Goal: Information Seeking & Learning: Learn about a topic

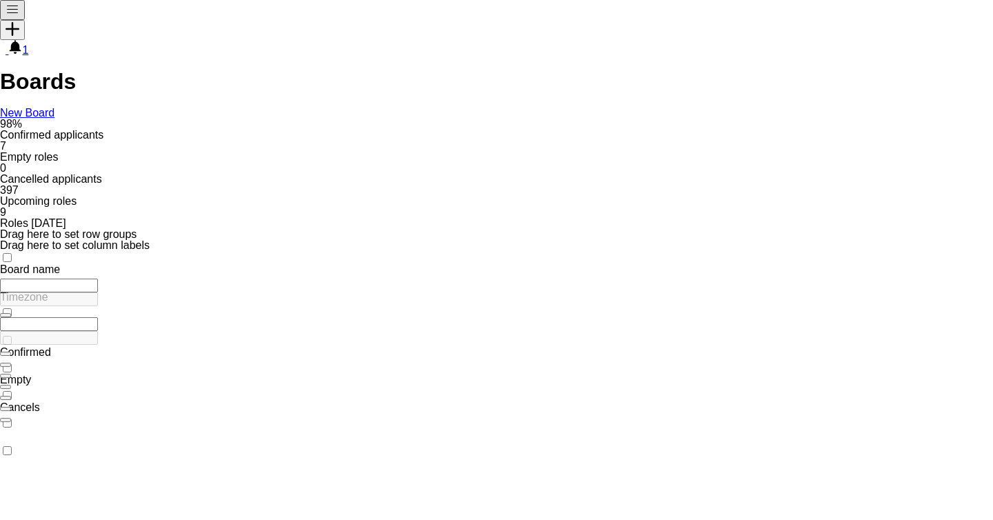
click at [11, 20] on button "Menu" at bounding box center [12, 10] width 25 height 20
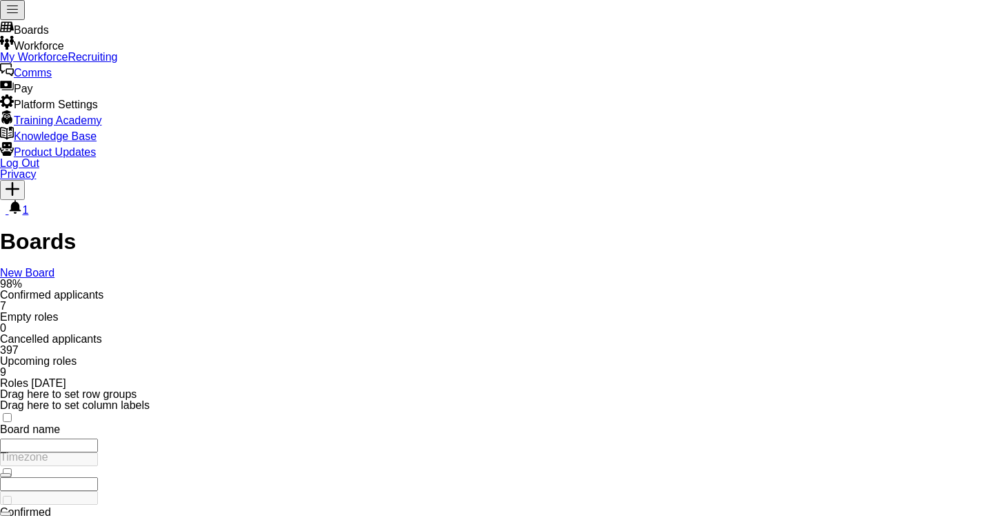
click at [68, 63] on link "My Workforce" at bounding box center [34, 57] width 68 height 12
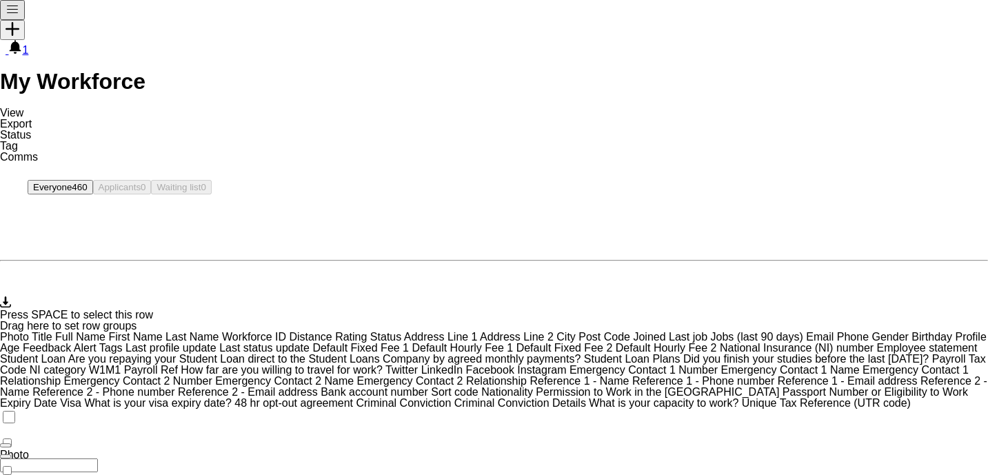
scroll to position [547, 0]
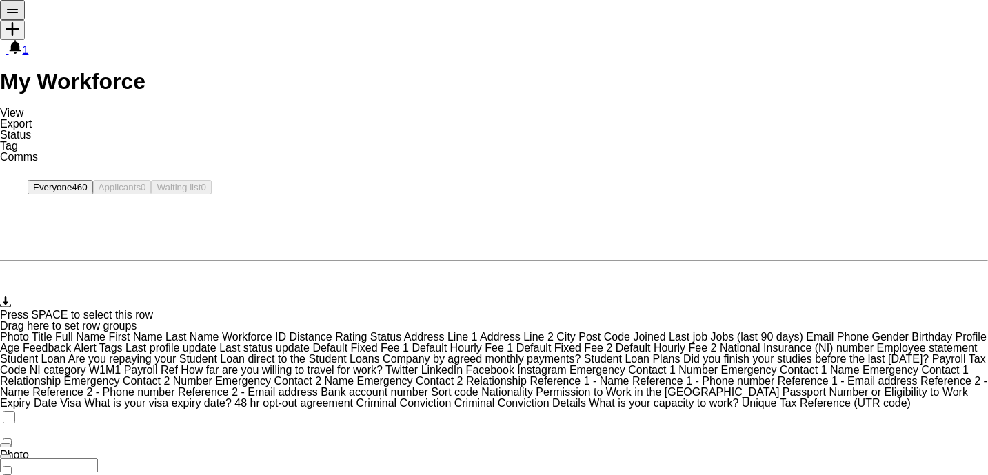
scroll to position [61, 0]
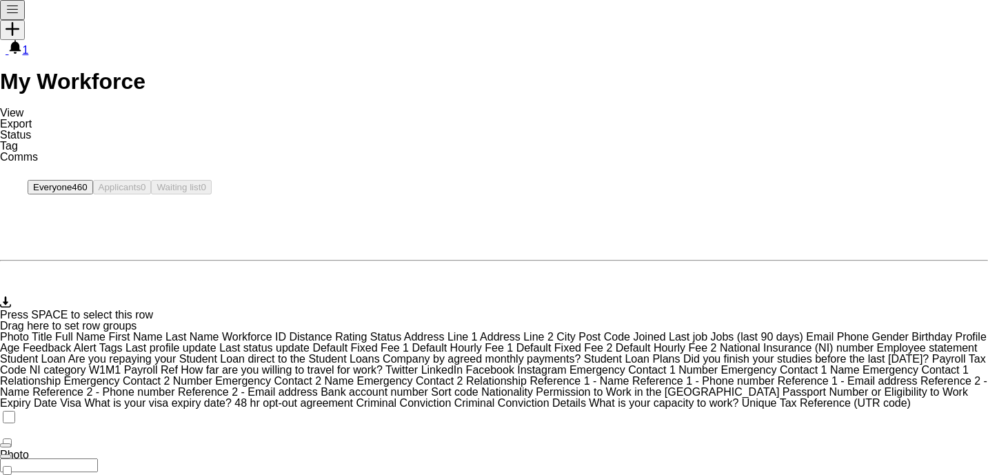
scroll to position [17, 0]
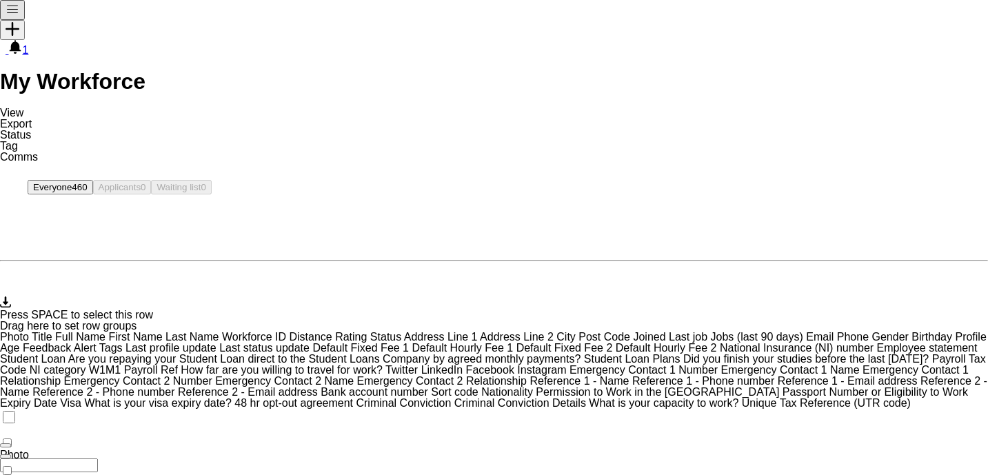
scroll to position [0, 0]
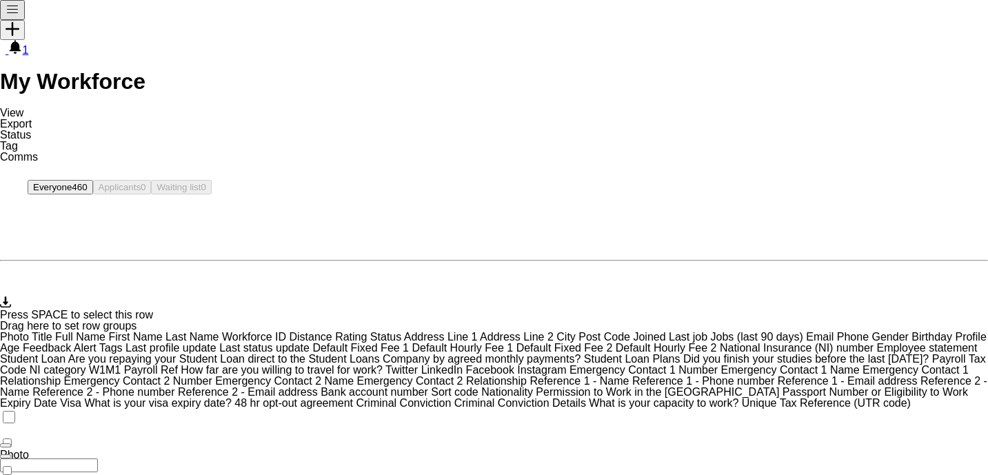
scroll to position [0, 0]
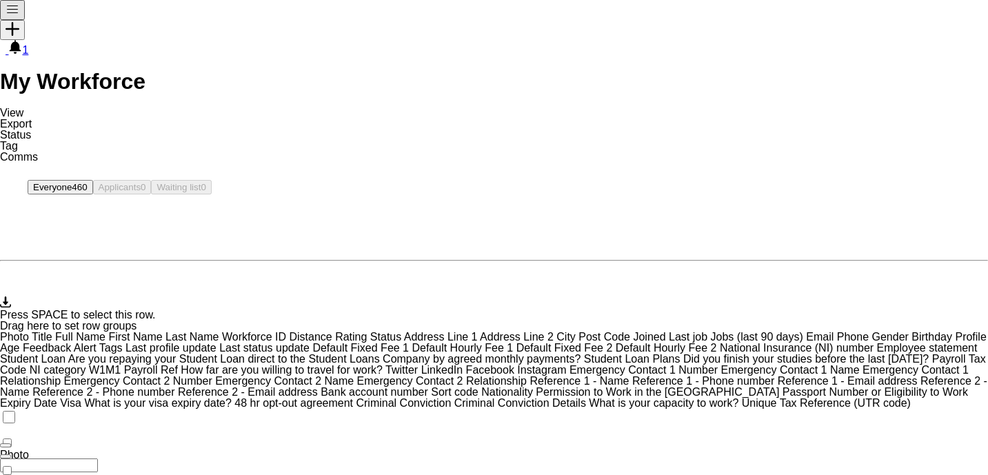
scroll to position [43, 0]
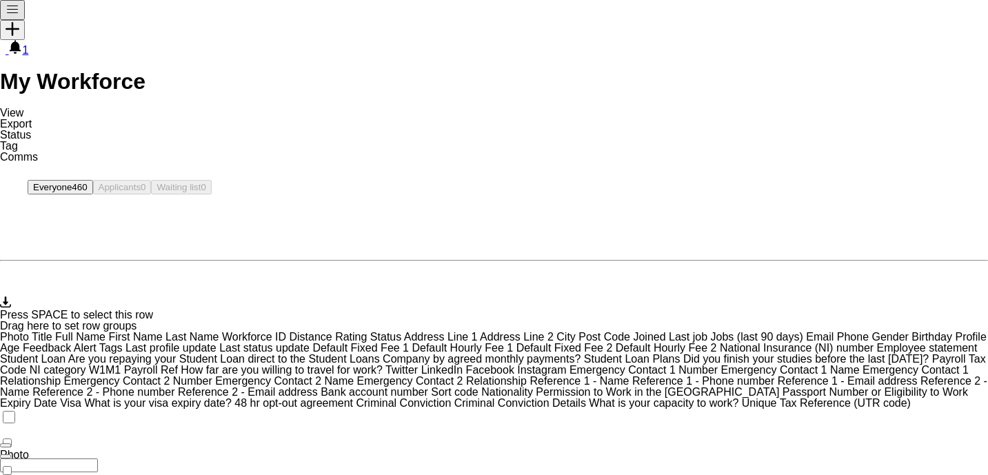
scroll to position [61, 0]
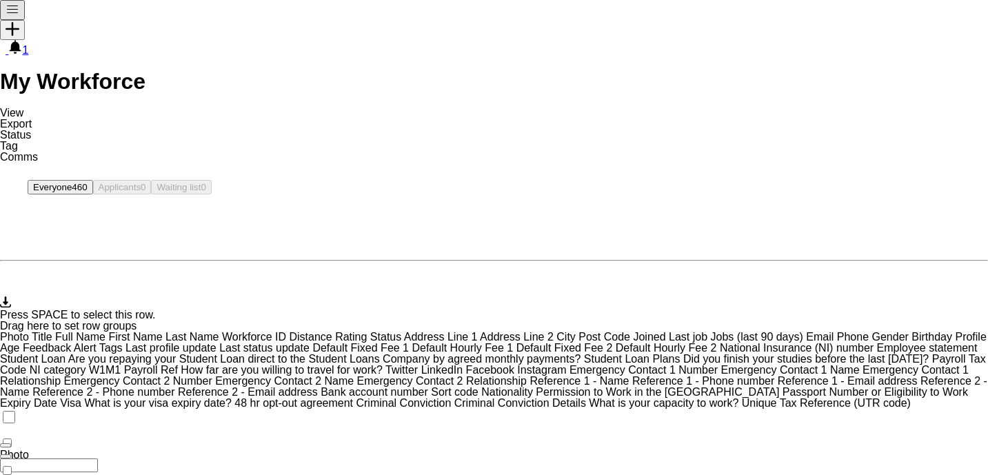
scroll to position [61, 0]
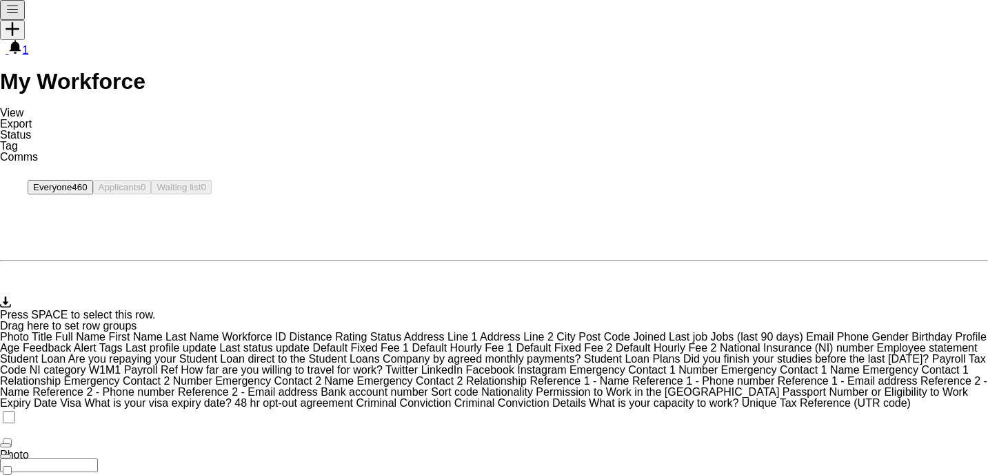
scroll to position [20, 0]
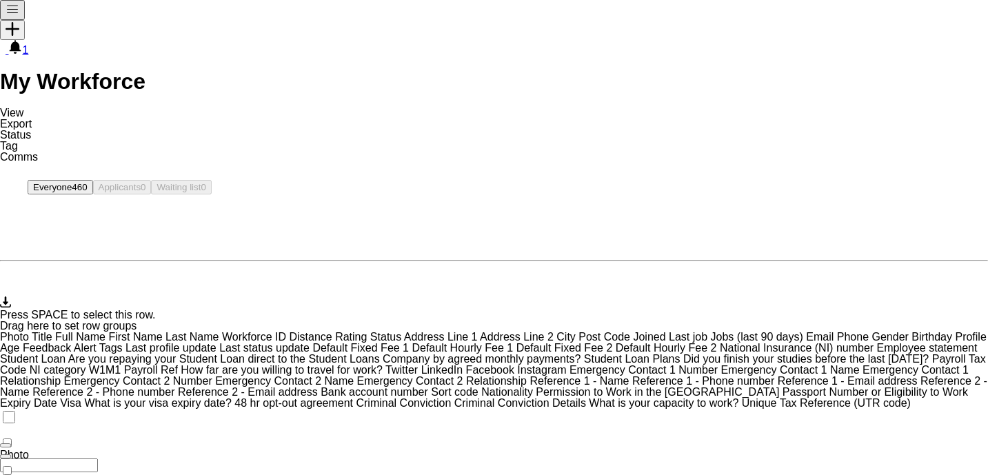
scroll to position [0, 0]
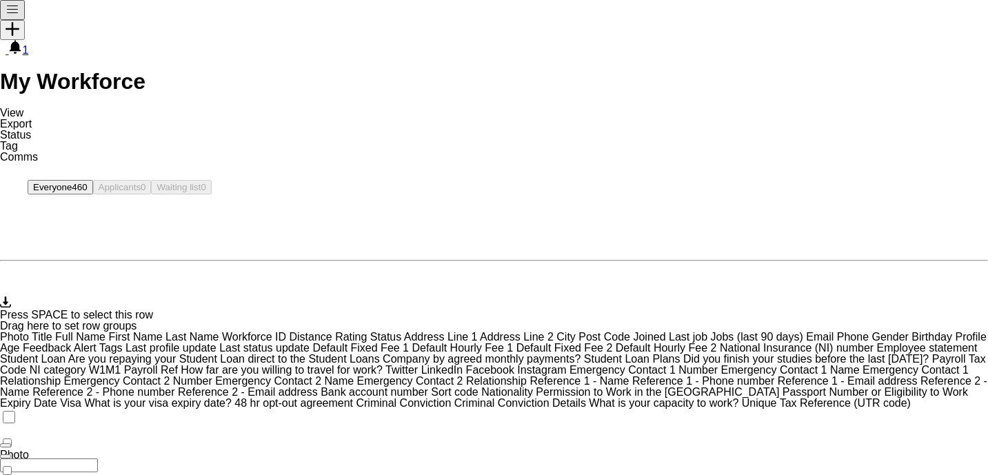
scroll to position [559, 0]
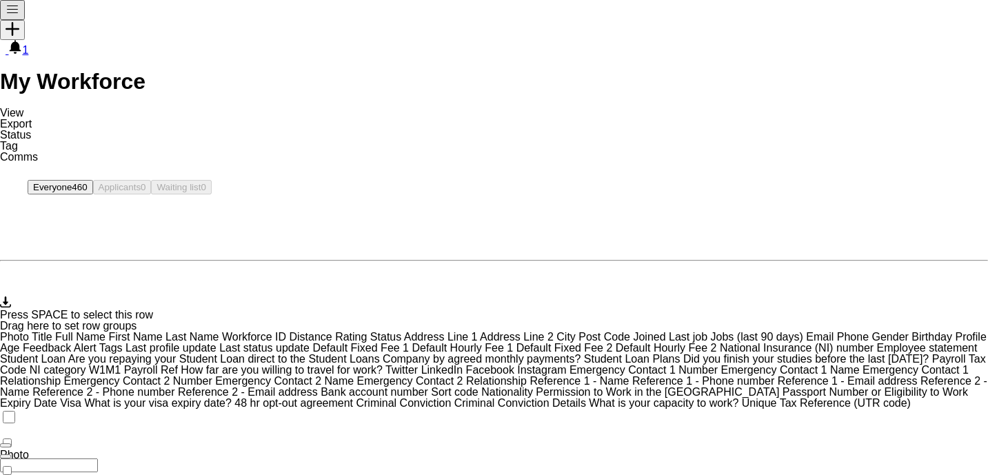
scroll to position [183, 0]
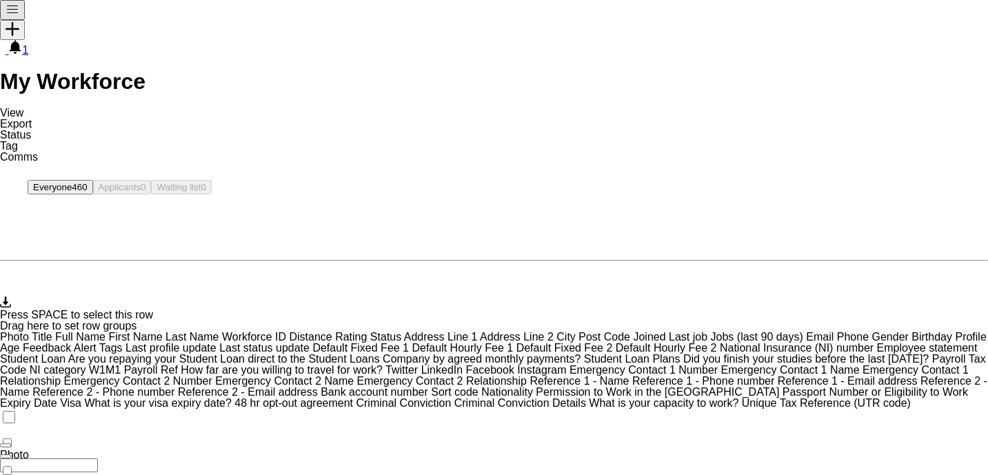
scroll to position [0, 0]
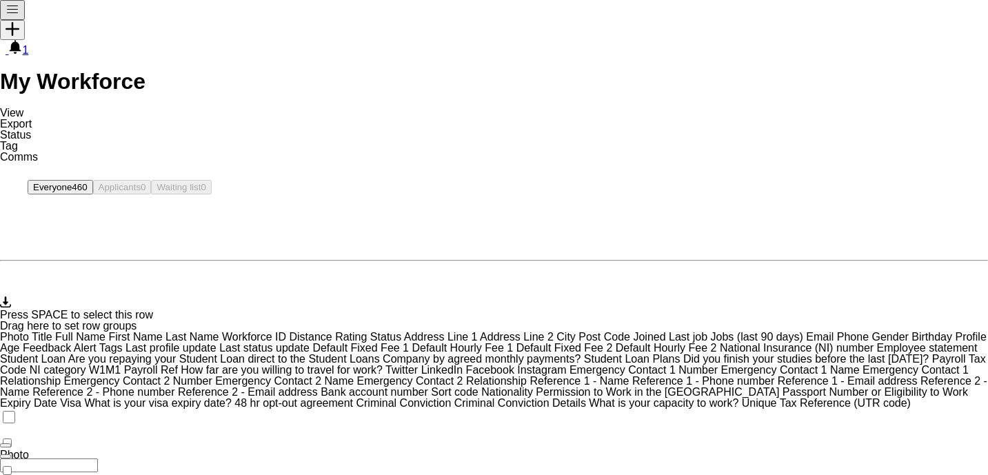
scroll to position [61, 0]
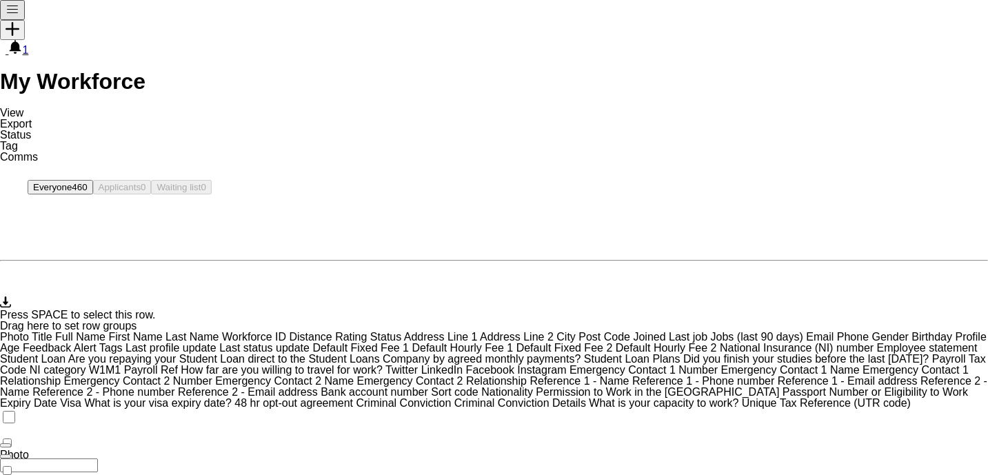
scroll to position [61, 0]
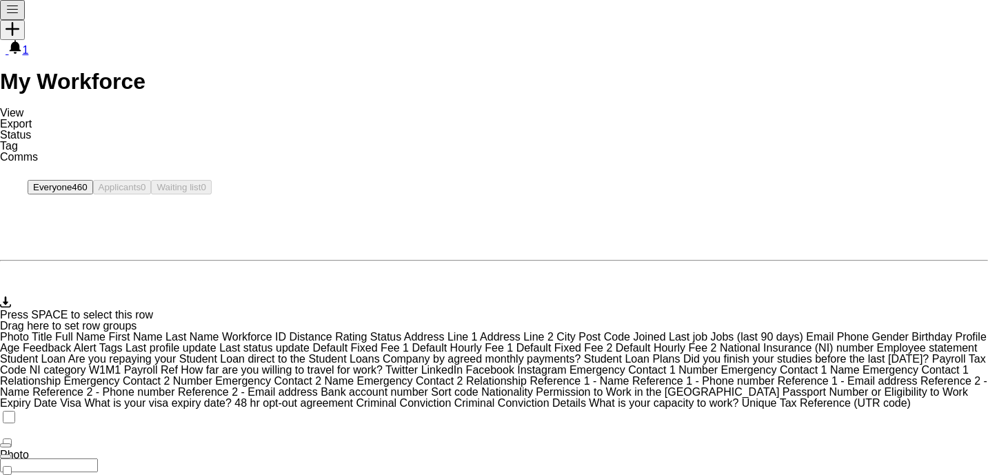
scroll to position [78, 0]
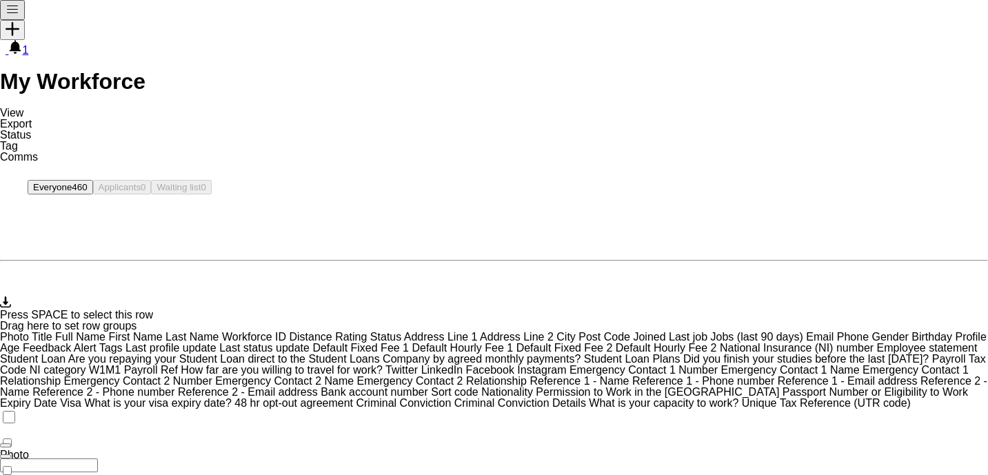
scroll to position [0, 0]
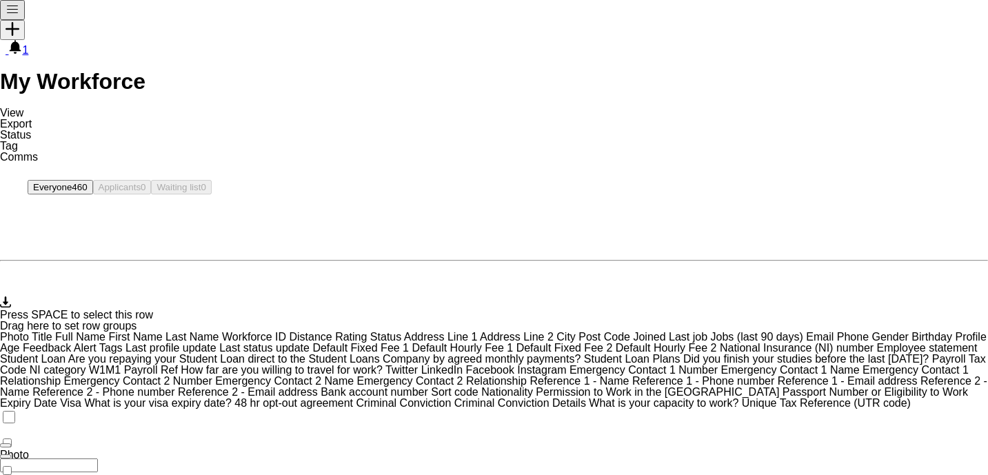
scroll to position [20, 0]
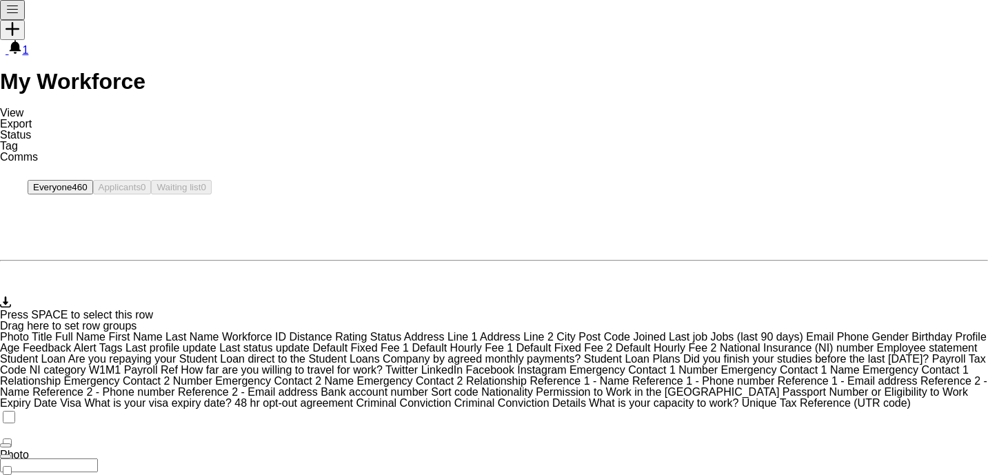
scroll to position [0, 0]
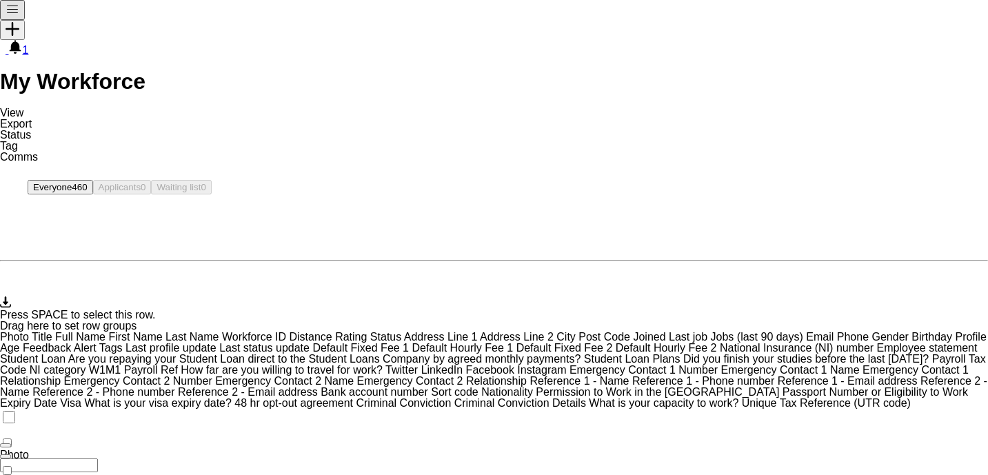
scroll to position [61, 0]
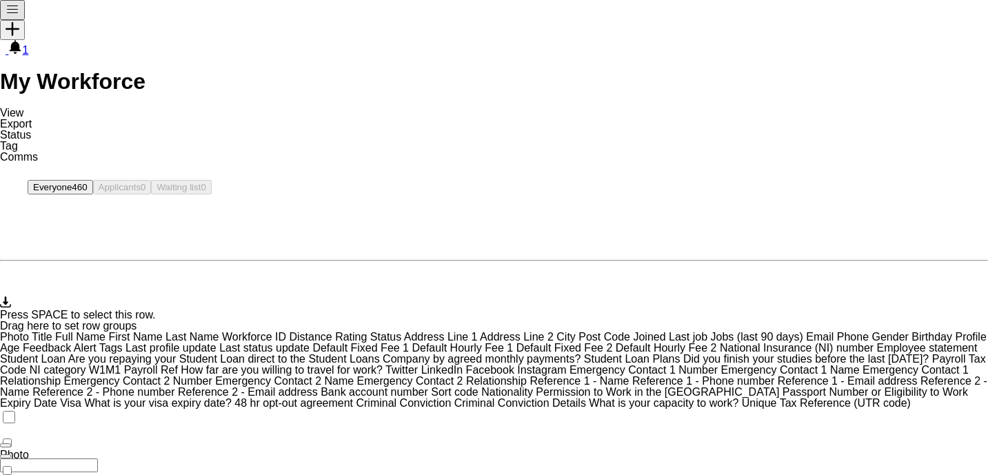
scroll to position [61, 0]
